Goal: Transaction & Acquisition: Purchase product/service

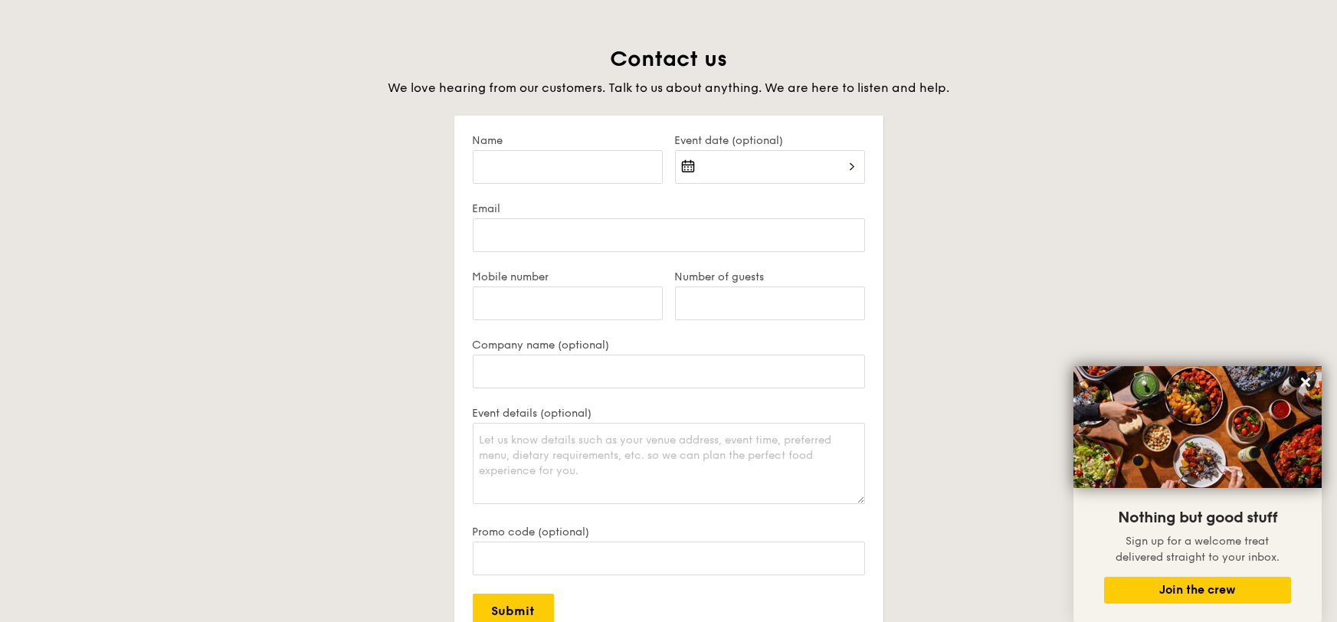
scroll to position [2978, 0]
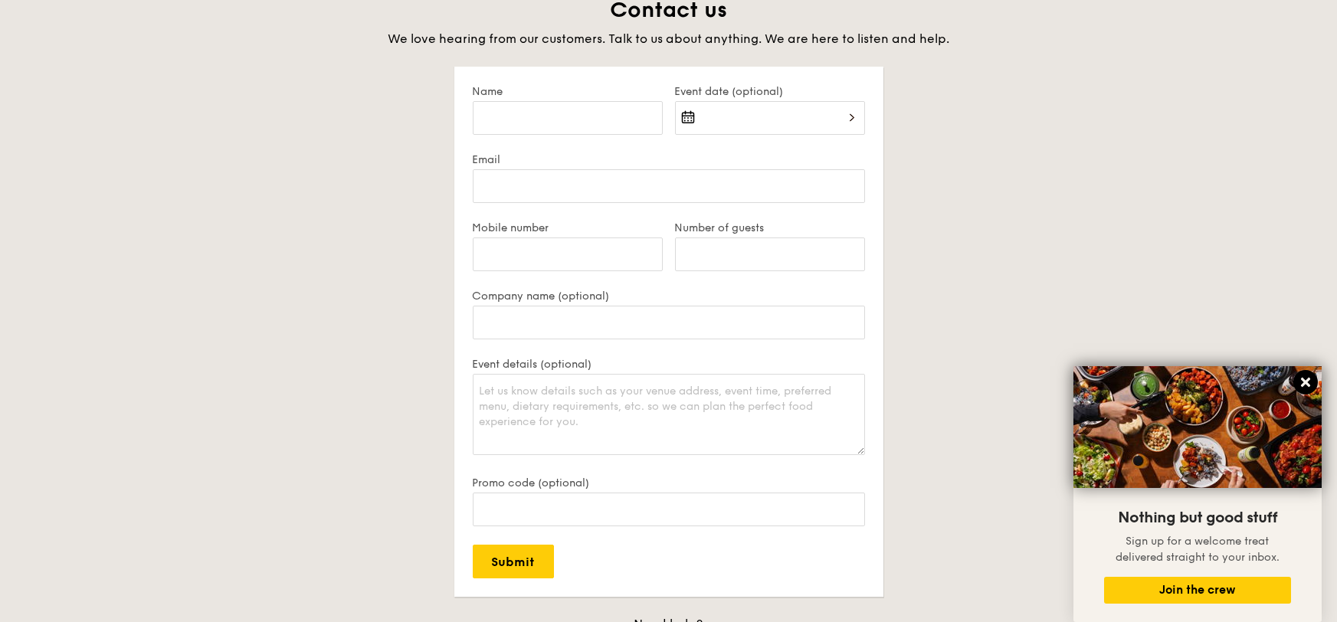
click at [1301, 385] on icon at bounding box center [1305, 382] width 14 height 14
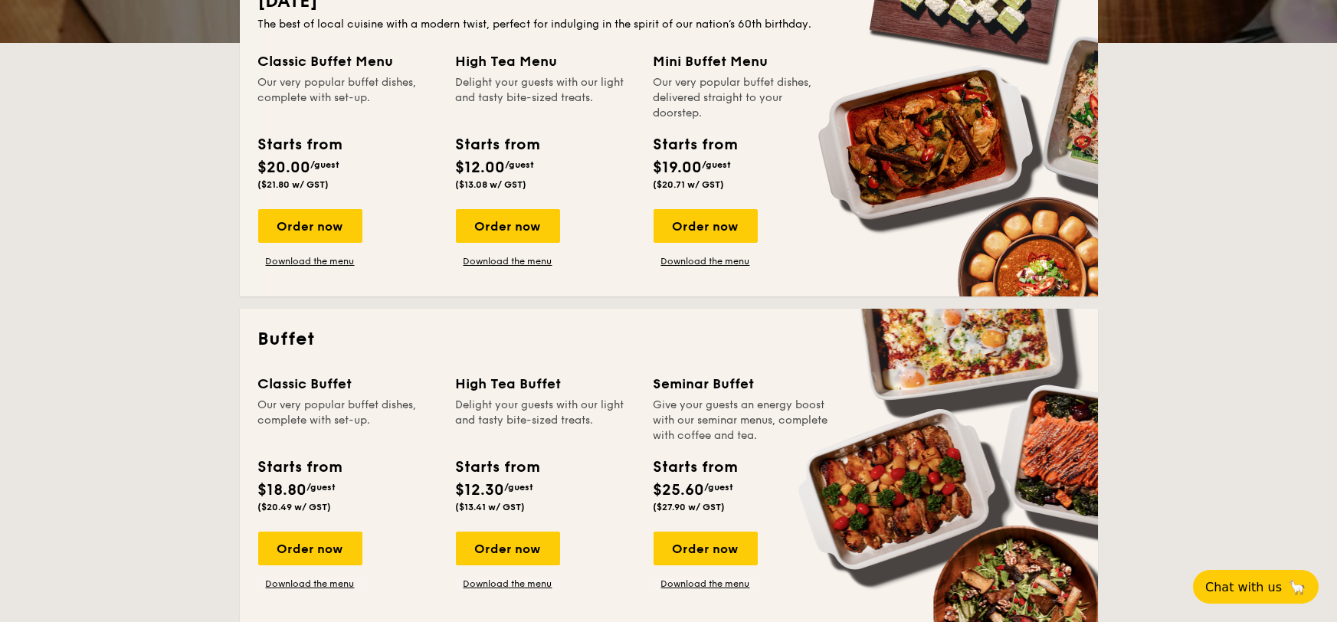
scroll to position [0, 0]
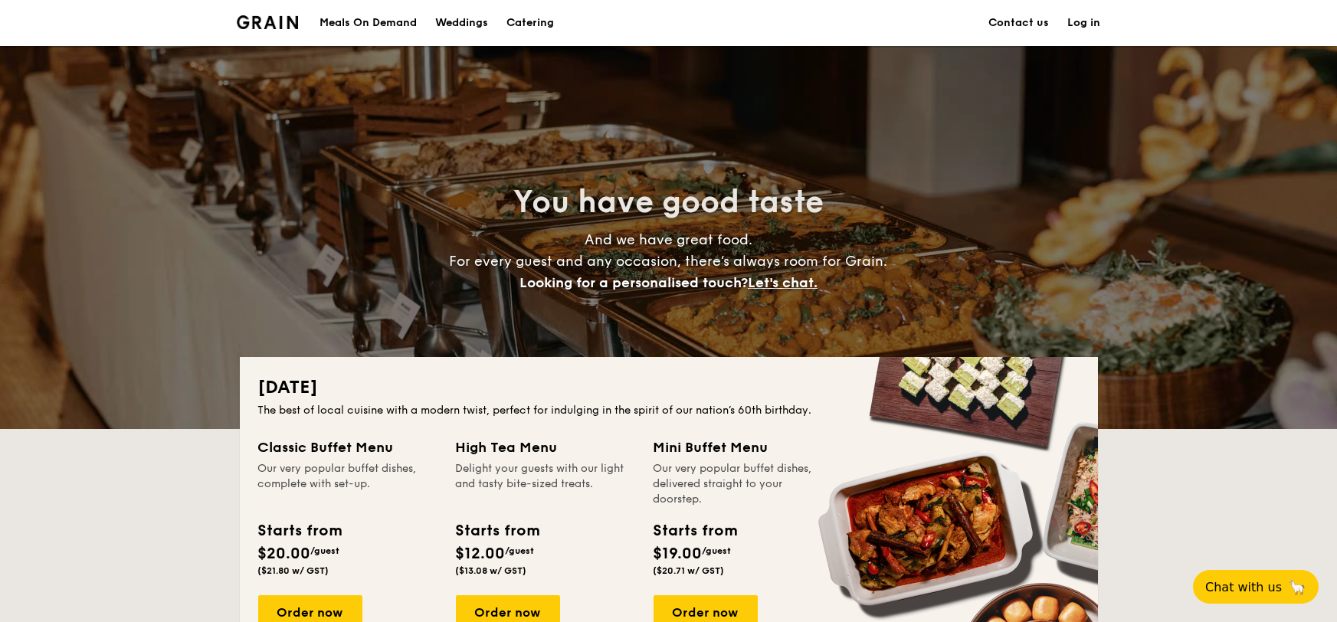
click at [402, 26] on div "Meals On Demand" at bounding box center [367, 23] width 97 height 46
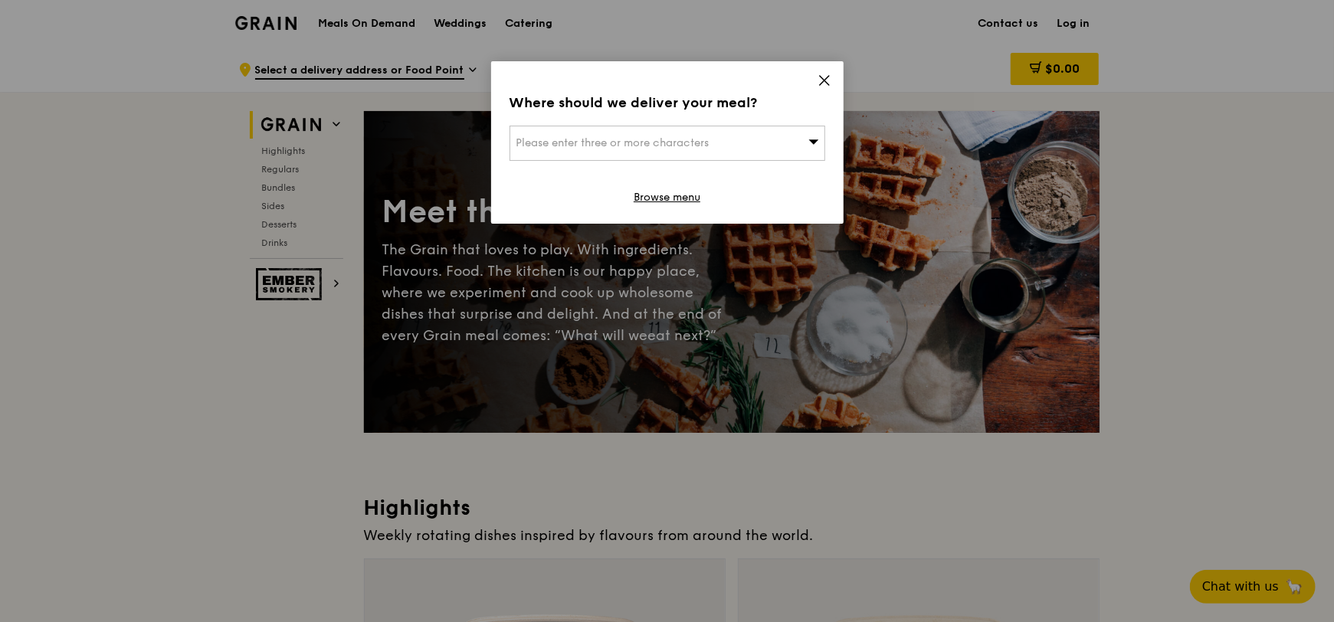
click at [827, 72] on div "Where should we deliver your meal? Please enter three or more characters Browse…" at bounding box center [667, 142] width 352 height 162
click at [826, 75] on icon at bounding box center [824, 81] width 14 height 14
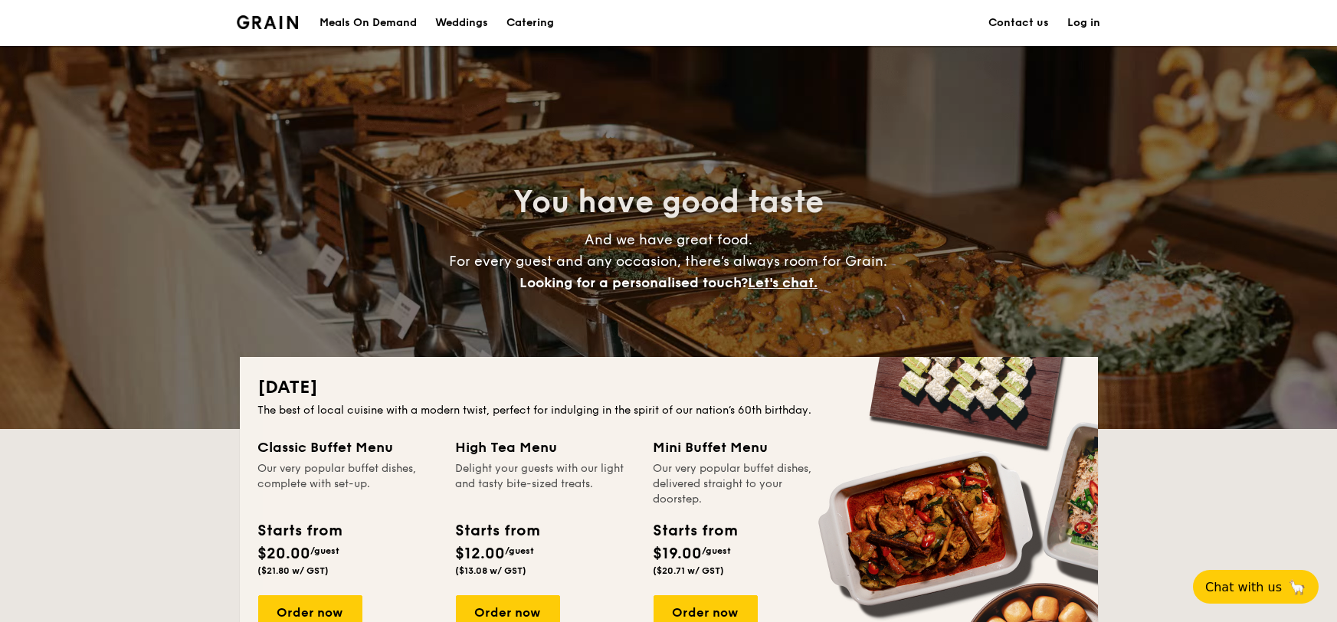
click at [548, 22] on h1 "Catering" at bounding box center [529, 23] width 47 height 46
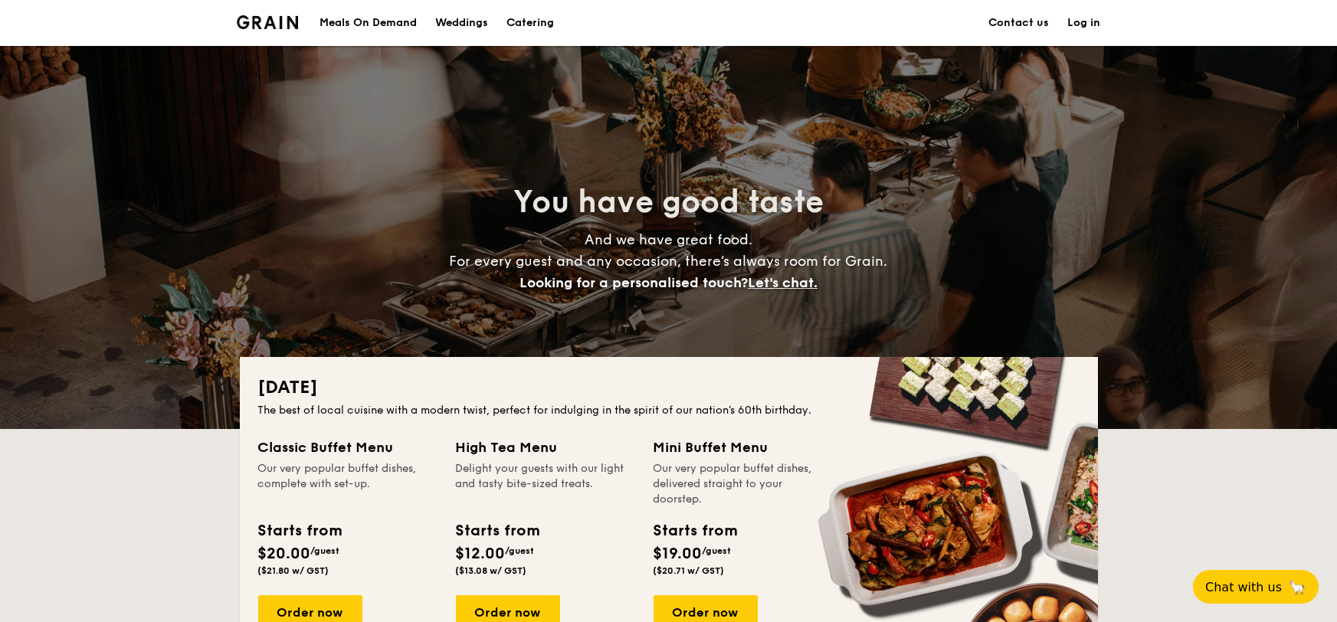
click at [529, 21] on h1 "Catering" at bounding box center [529, 23] width 47 height 46
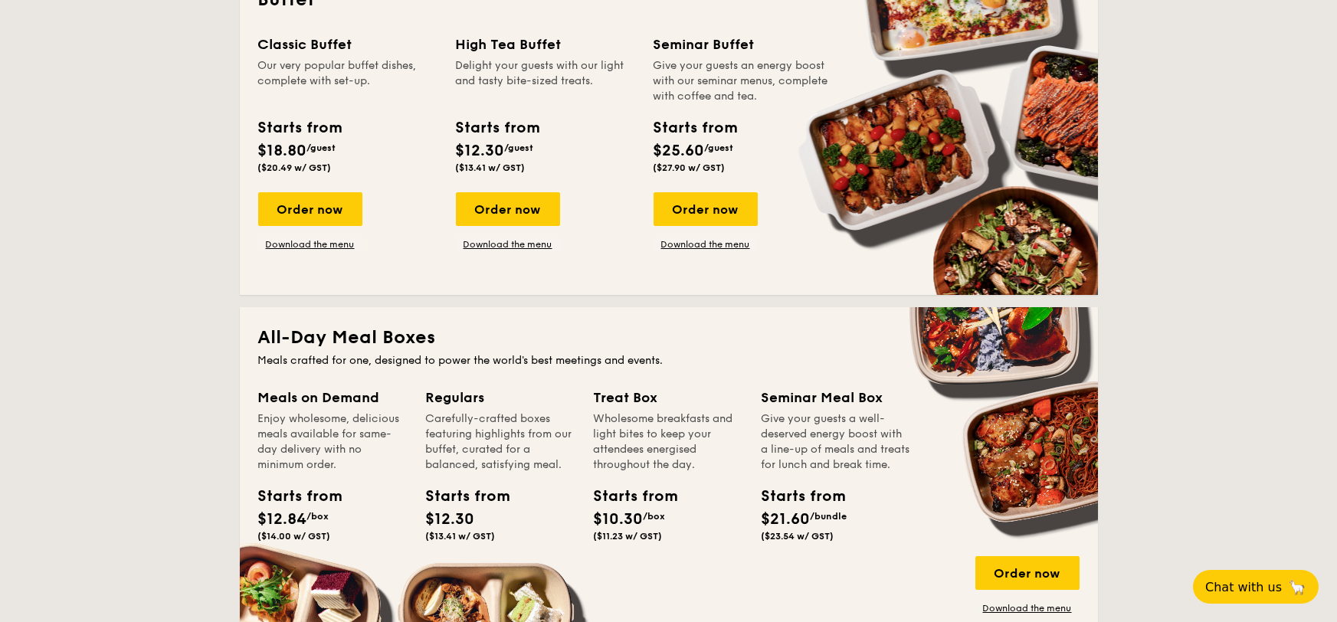
scroll to position [771, 0]
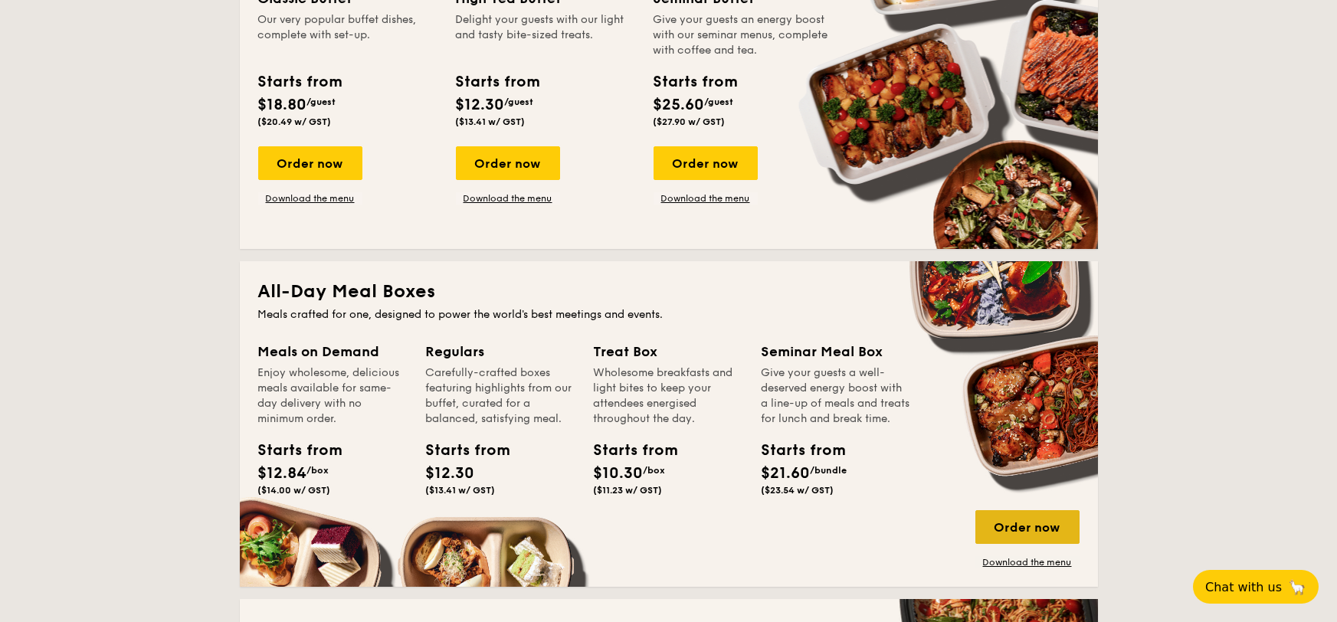
click at [1000, 528] on div "Order now" at bounding box center [1027, 527] width 104 height 34
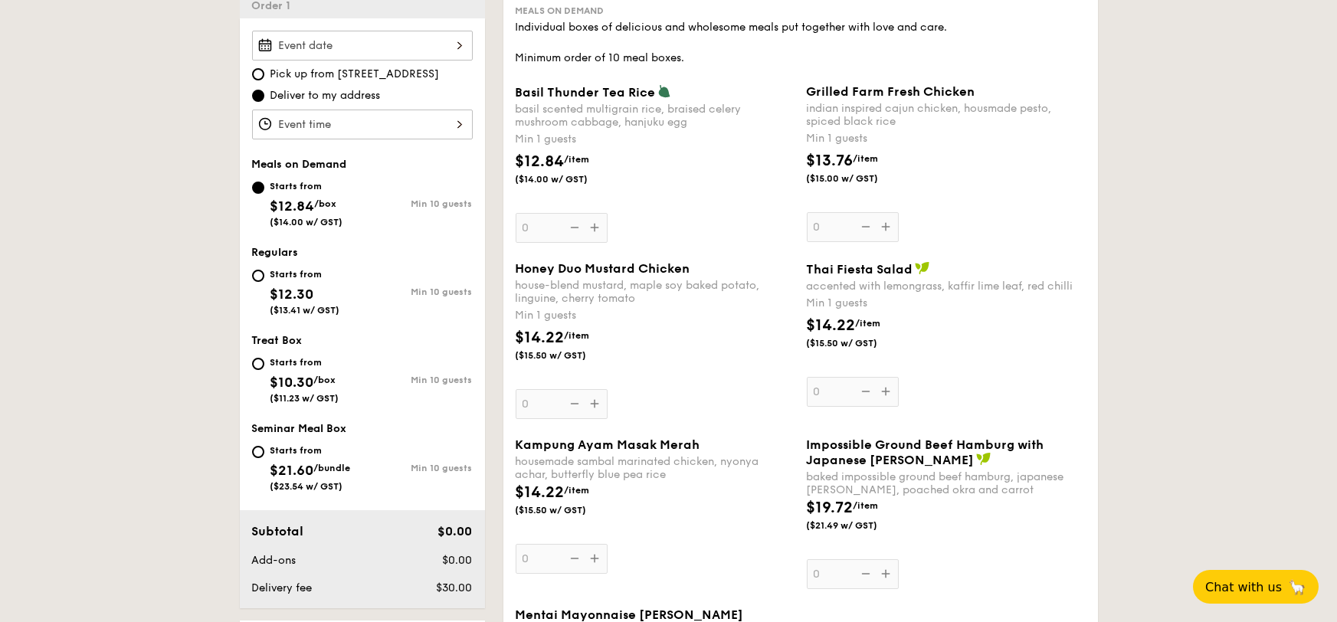
scroll to position [441, 0]
